Goal: Information Seeking & Learning: Check status

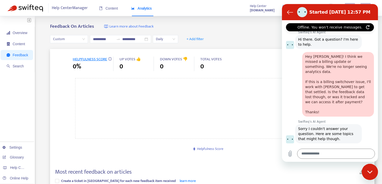
scroll to position [151, 0]
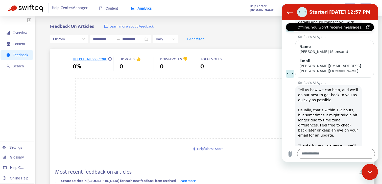
click at [295, 85] on div "Swifteq's AI Agent says: Tell us how we can help, and we’ll do our best to get …" at bounding box center [332, 120] width 92 height 70
click at [286, 12] on button "Back to the conversation list" at bounding box center [290, 12] width 10 height 10
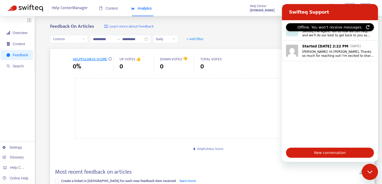
click at [368, 176] on div "Close messaging window" at bounding box center [369, 171] width 15 height 15
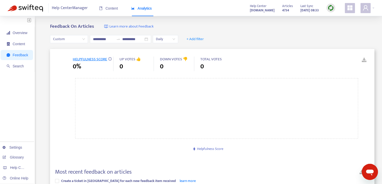
click at [66, 9] on span "Help Center Manager" at bounding box center [70, 8] width 36 height 10
click at [111, 5] on div "Content" at bounding box center [108, 8] width 19 height 15
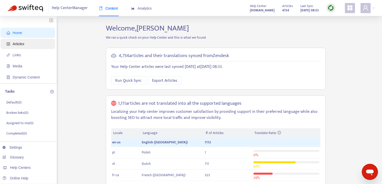
click at [34, 42] on span "Articles" at bounding box center [29, 44] width 44 height 10
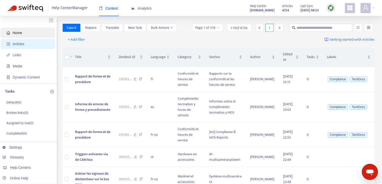
click at [29, 36] on span "Home" at bounding box center [29, 33] width 44 height 10
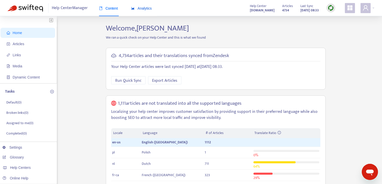
click at [140, 10] on span "Analytics" at bounding box center [141, 8] width 21 height 4
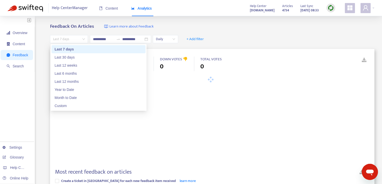
click at [86, 38] on div "Last 7 days" at bounding box center [69, 39] width 38 height 8
click at [78, 55] on div "Last 30 days" at bounding box center [99, 58] width 88 height 6
type input "**********"
